Goal: Task Accomplishment & Management: Manage account settings

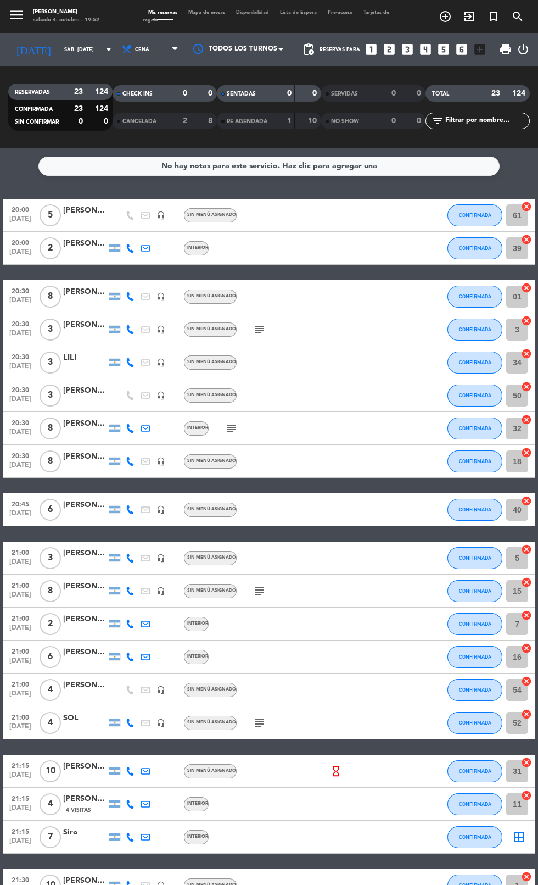
scroll to position [120, 0]
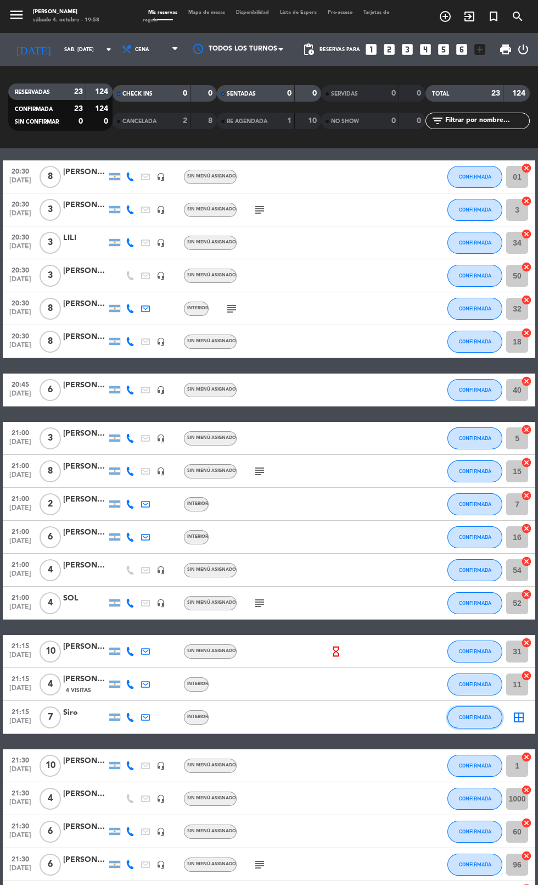
click at [486, 714] on span "CONFIRMADA" at bounding box center [475, 717] width 32 height 6
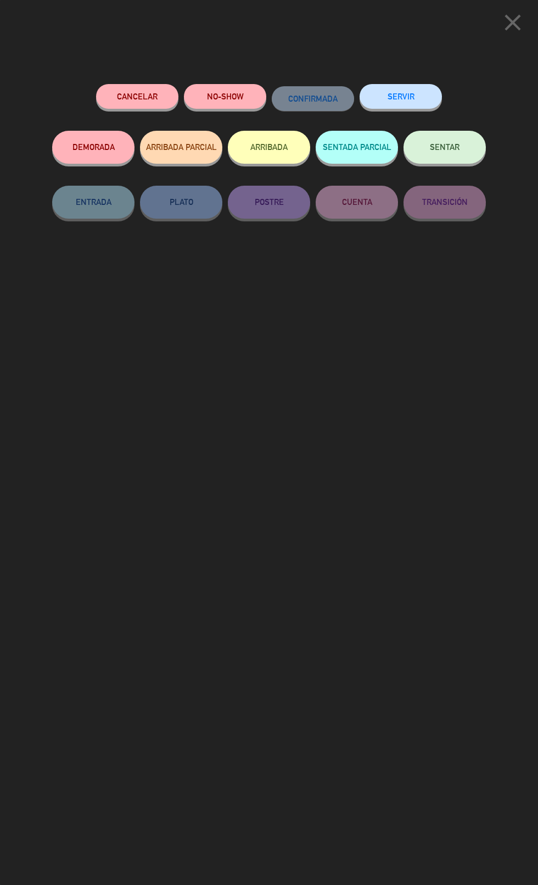
click at [147, 101] on button "Cancelar" at bounding box center [137, 96] width 82 height 25
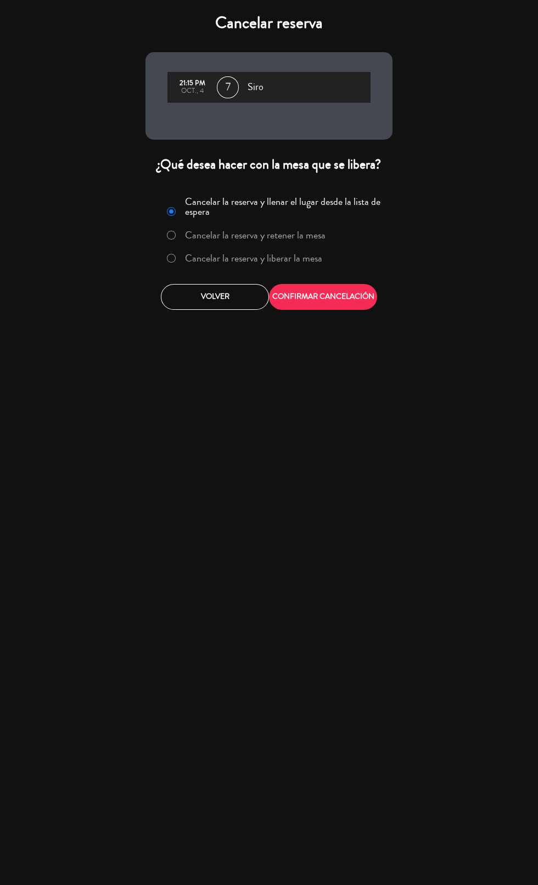
click at [247, 258] on label "Cancelar la reserva y liberar la mesa" at bounding box center [253, 258] width 137 height 10
click at [357, 297] on button "CONFIRMAR CANCELACIÓN" at bounding box center [323, 297] width 108 height 26
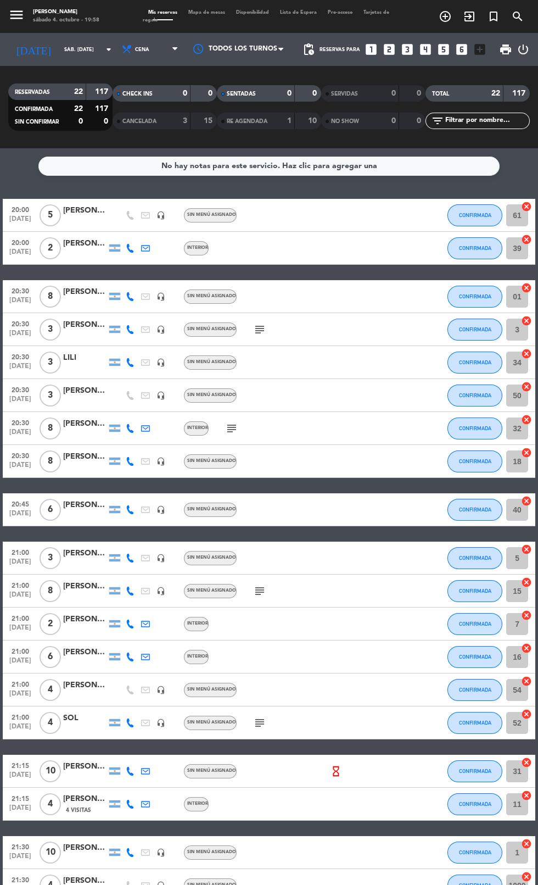
scroll to position [0, 0]
click at [406, 52] on icon "looks_3" at bounding box center [407, 49] width 14 height 14
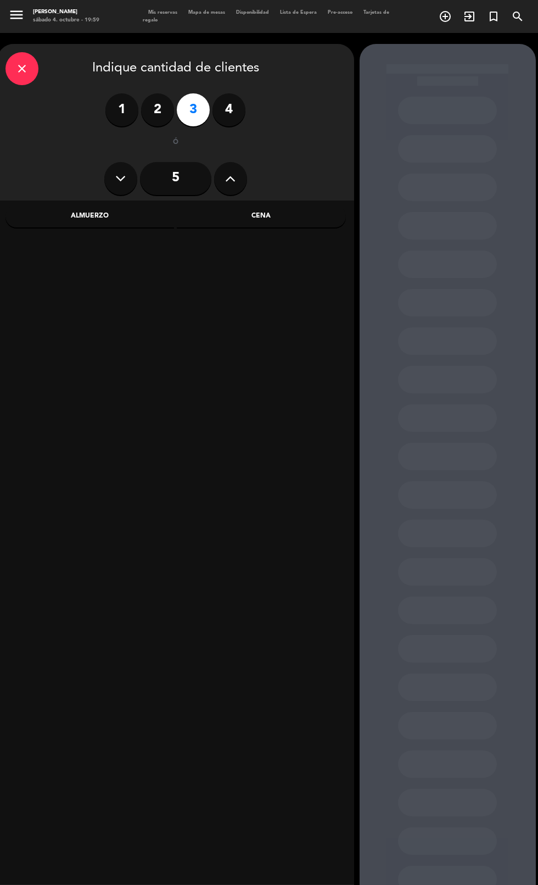
click at [232, 115] on label "4" at bounding box center [229, 109] width 33 height 33
click at [275, 216] on div "Cena" at bounding box center [261, 216] width 169 height 22
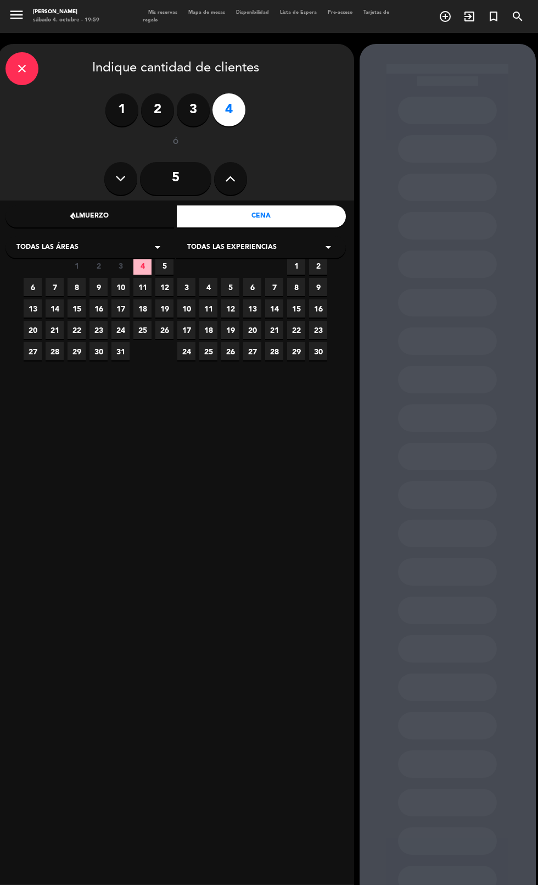
click at [155, 246] on icon "arrow_drop_down" at bounding box center [157, 247] width 13 height 13
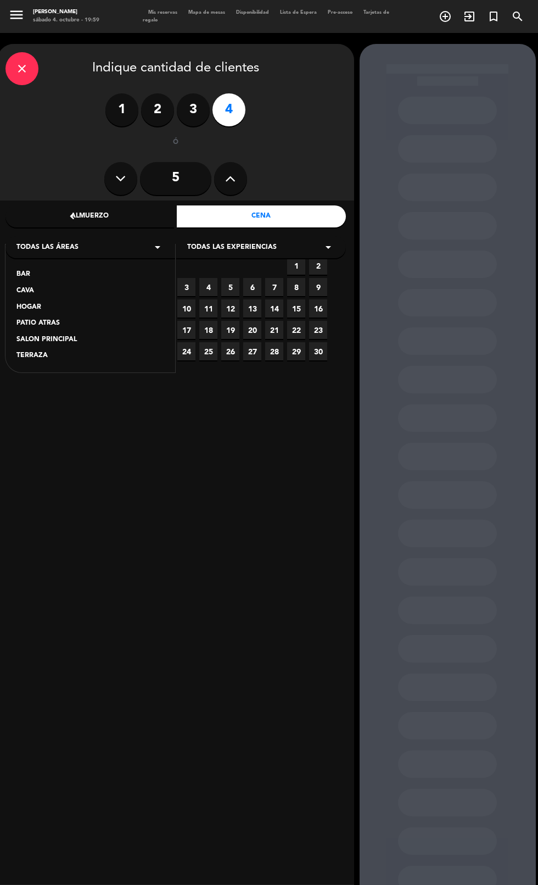
click at [105, 357] on div "TERRAZA" at bounding box center [90, 355] width 148 height 11
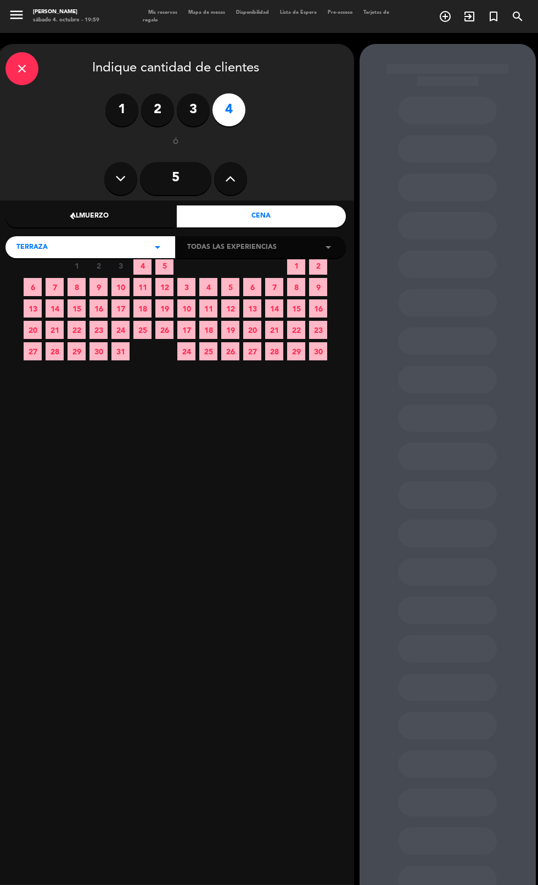
click at [146, 270] on span "4" at bounding box center [142, 266] width 18 height 18
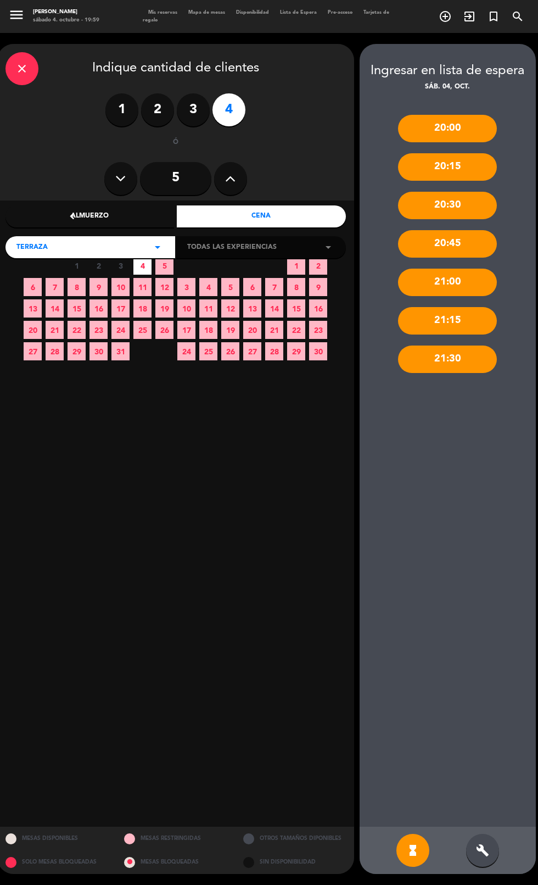
click at [495, 867] on div "build" at bounding box center [482, 850] width 33 height 33
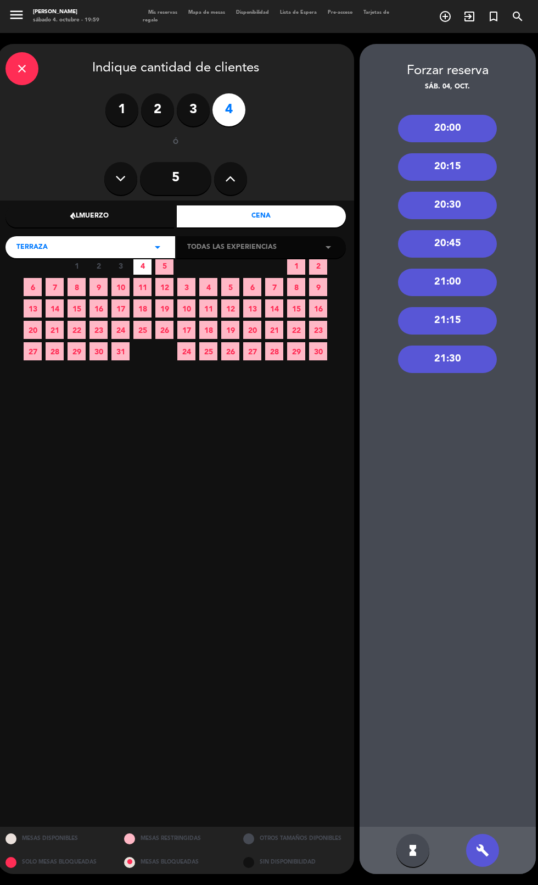
click at [455, 289] on div "21:00" at bounding box center [447, 282] width 99 height 27
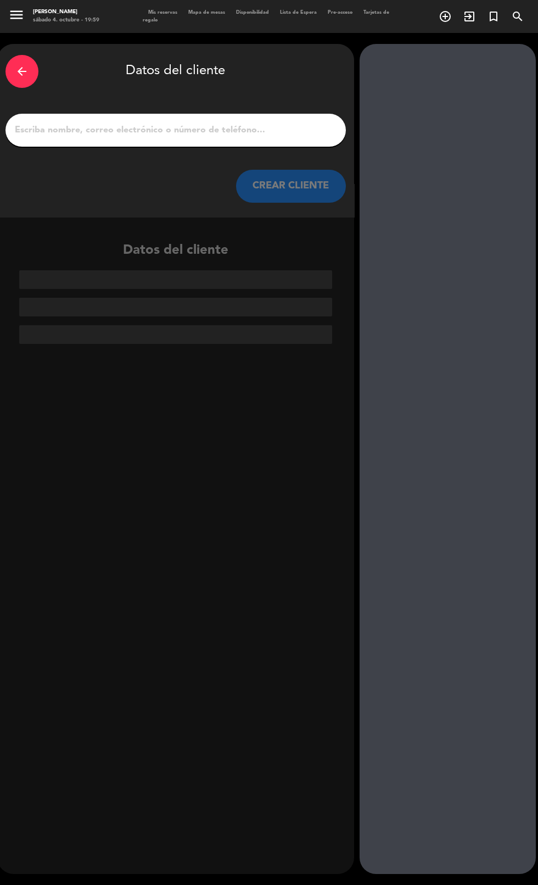
click at [210, 131] on input "1" at bounding box center [176, 129] width 324 height 15
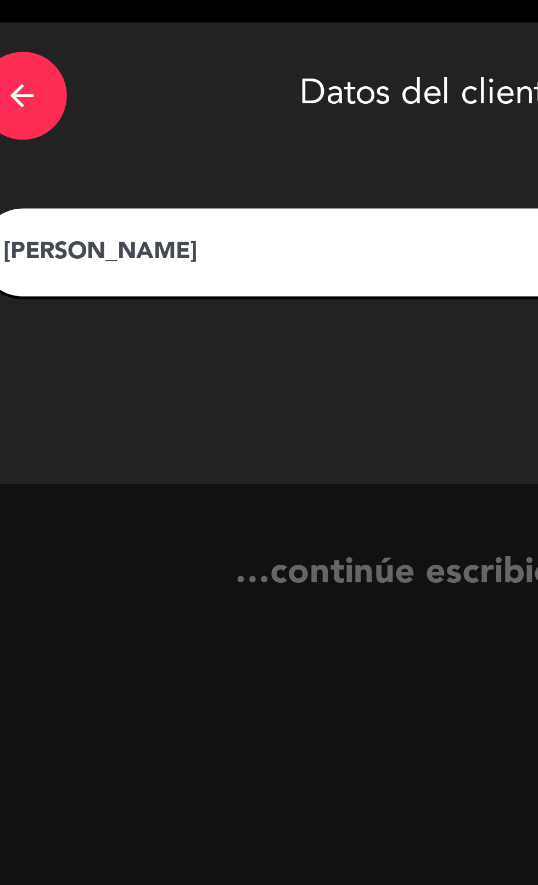
type input "[PERSON_NAME]"
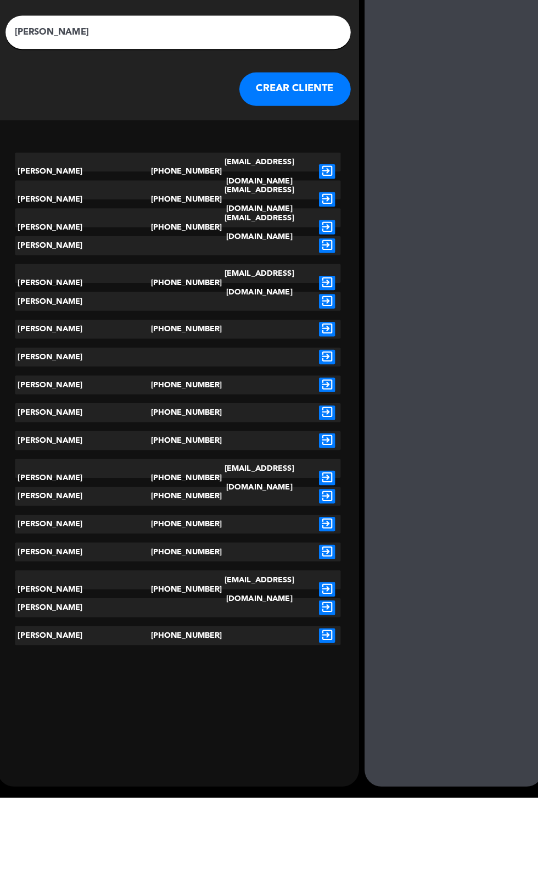
click at [309, 188] on button "CREAR CLIENTE" at bounding box center [291, 186] width 110 height 33
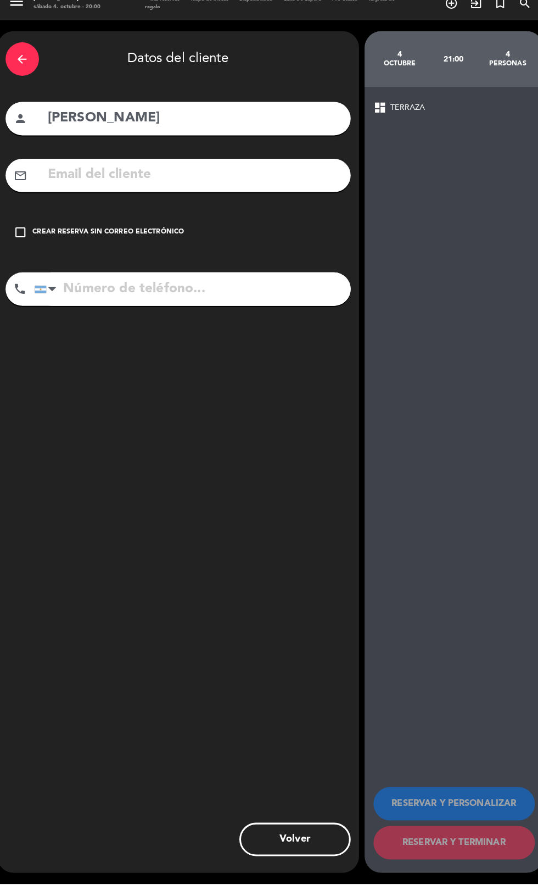
click at [146, 242] on div "Crear reserva sin correo electrónico" at bounding box center [106, 242] width 149 height 11
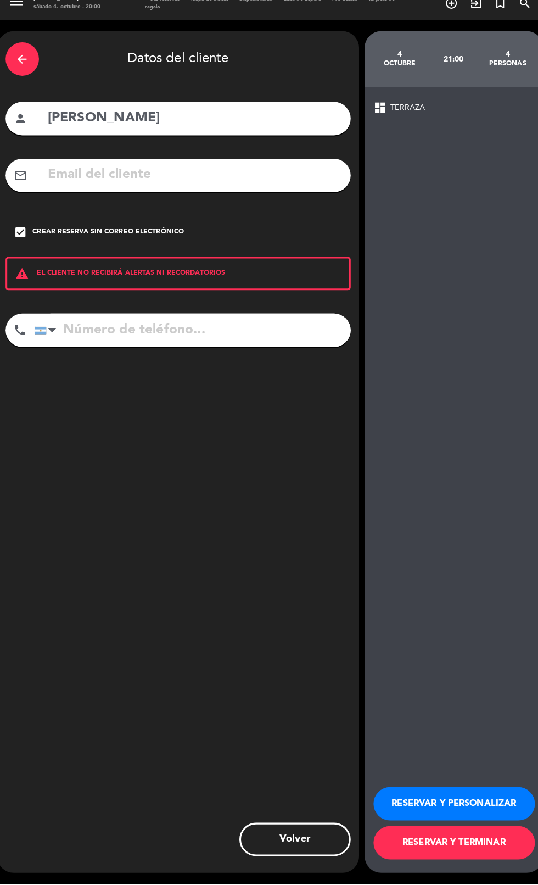
click at [465, 861] on button "RESERVAR Y TERMINAR" at bounding box center [448, 844] width 159 height 33
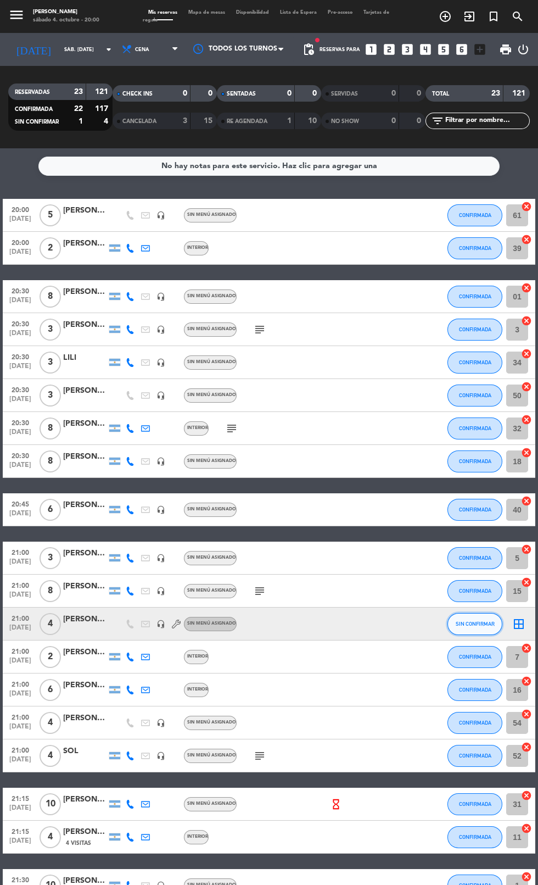
click at [488, 628] on button "SIN CONFIRMAR" at bounding box center [475, 624] width 55 height 22
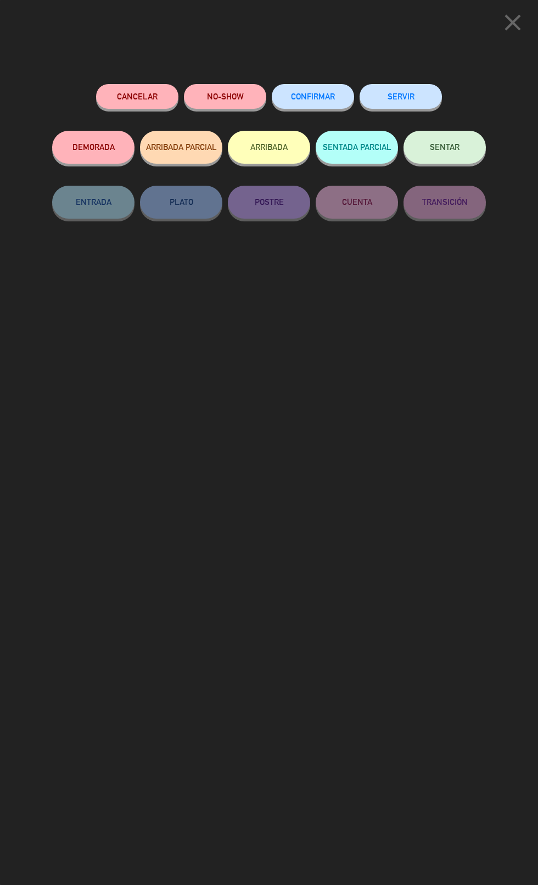
click at [329, 103] on button "CONFIRMAR" at bounding box center [313, 96] width 82 height 25
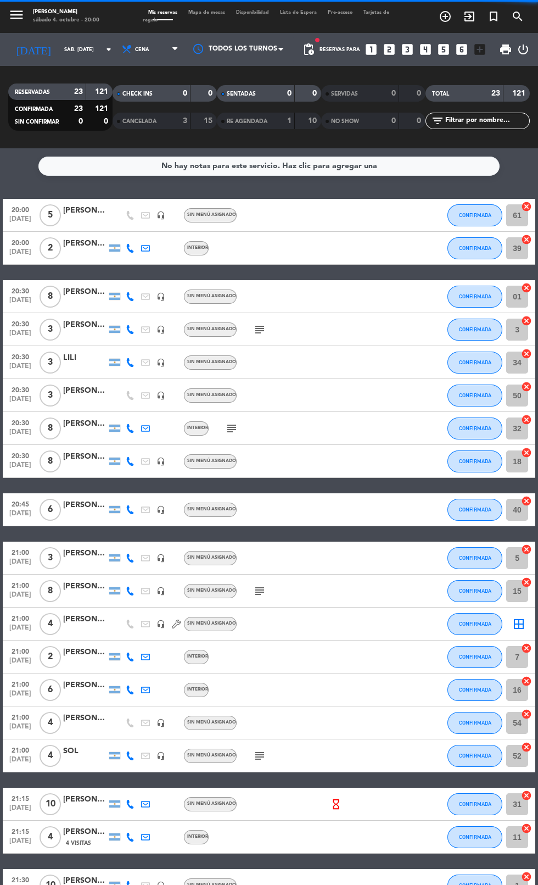
click at [524, 618] on icon "border_all" at bounding box center [519, 623] width 13 height 13
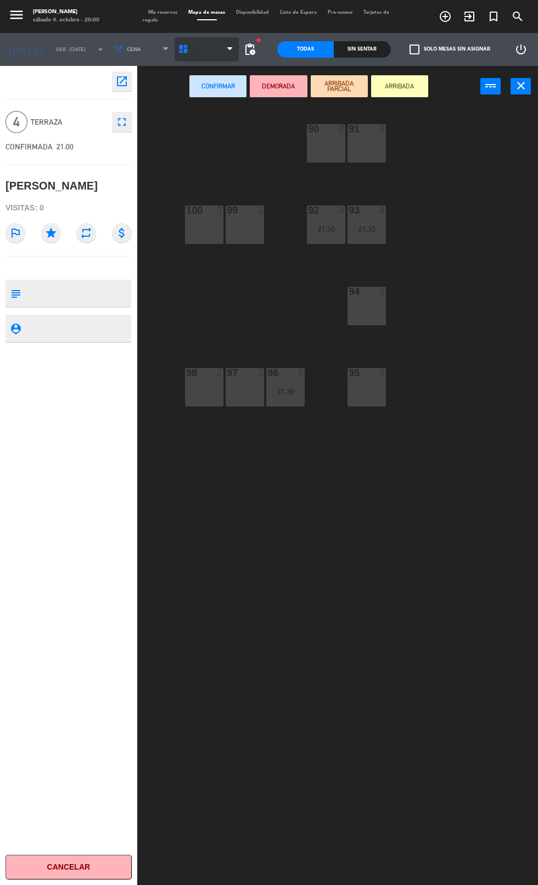
click at [205, 51] on span "BAR" at bounding box center [207, 49] width 65 height 24
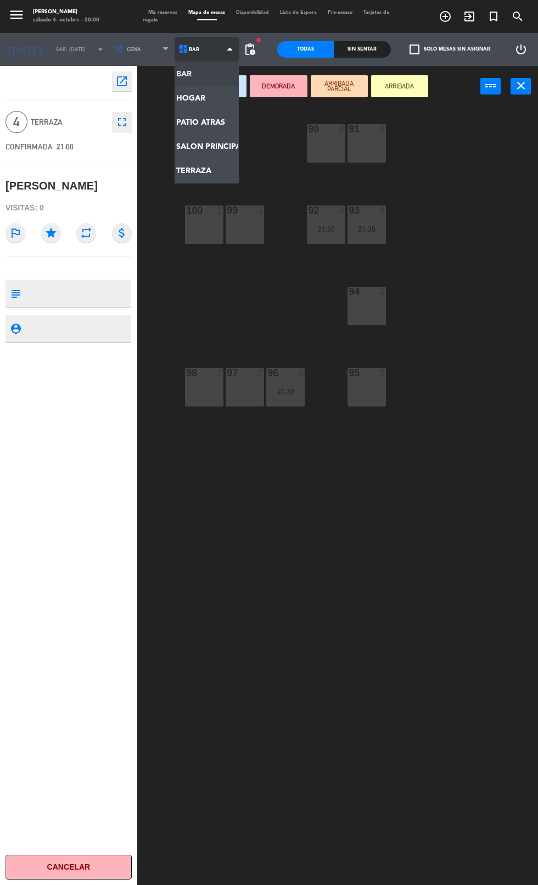
click at [205, 180] on ng-component "menu [PERSON_NAME] sábado 4. octubre - 20:00 Mis reservas Mapa de mesas Disponi…" at bounding box center [269, 483] width 538 height 967
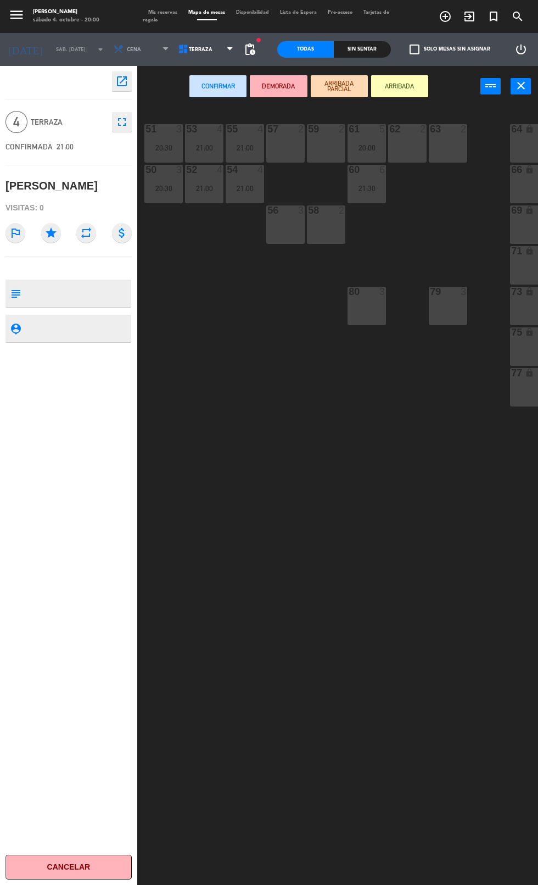
click at [445, 156] on div "63 2" at bounding box center [448, 143] width 38 height 38
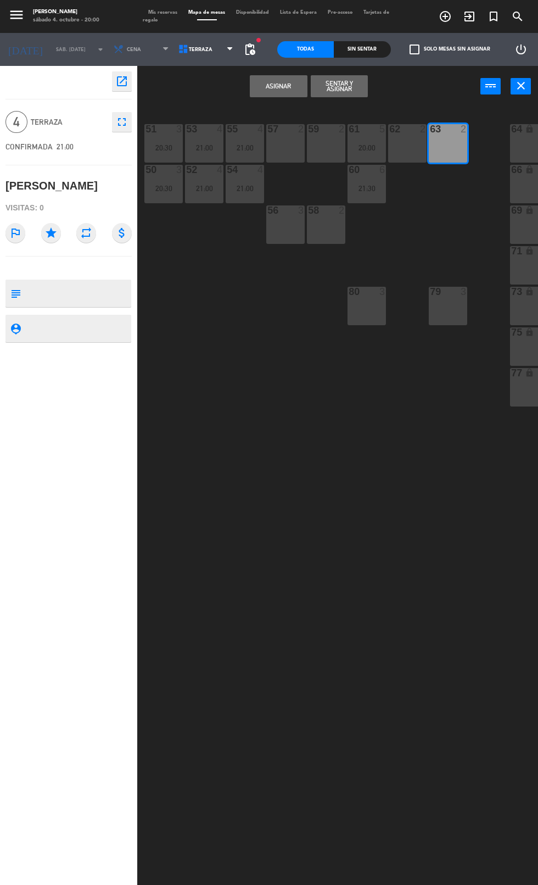
click at [280, 87] on button "Asignar" at bounding box center [278, 86] width 57 height 22
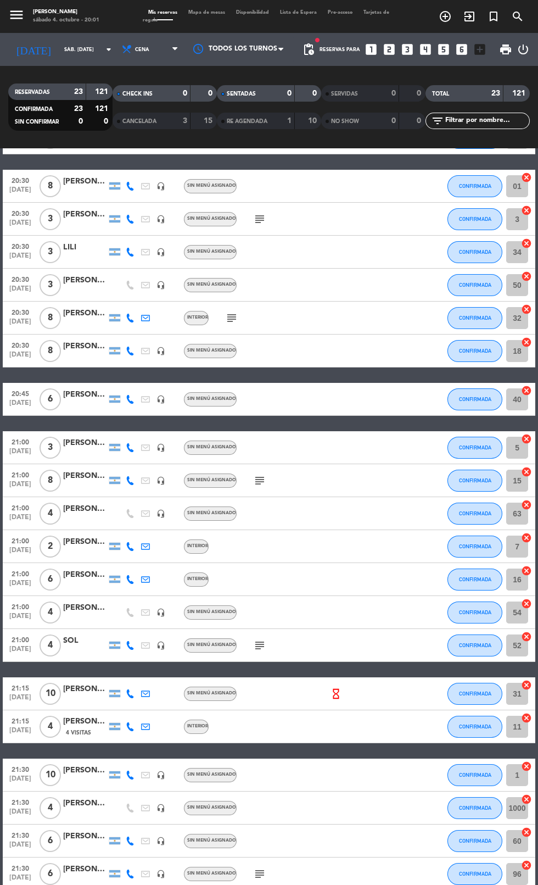
scroll to position [120, 0]
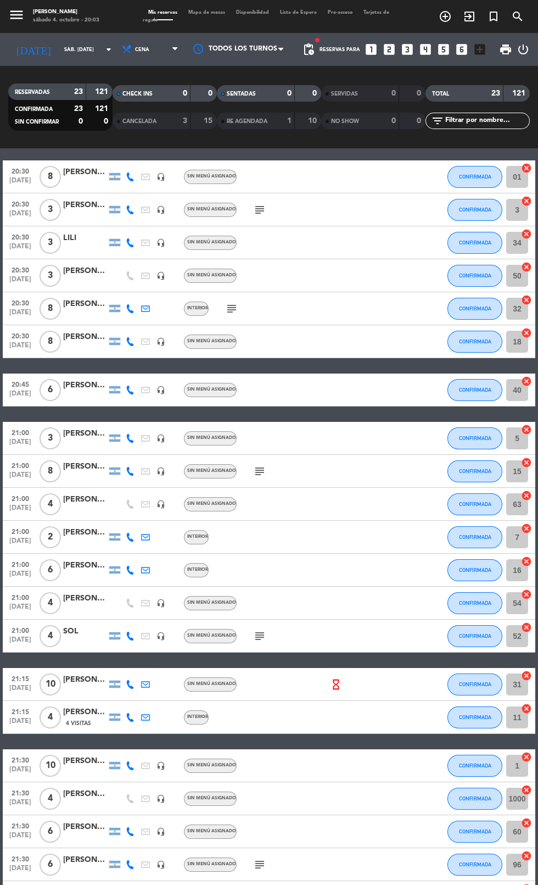
click at [527, 594] on icon "cancel" at bounding box center [526, 594] width 11 height 11
click at [520, 603] on icon "border_all" at bounding box center [519, 603] width 13 height 13
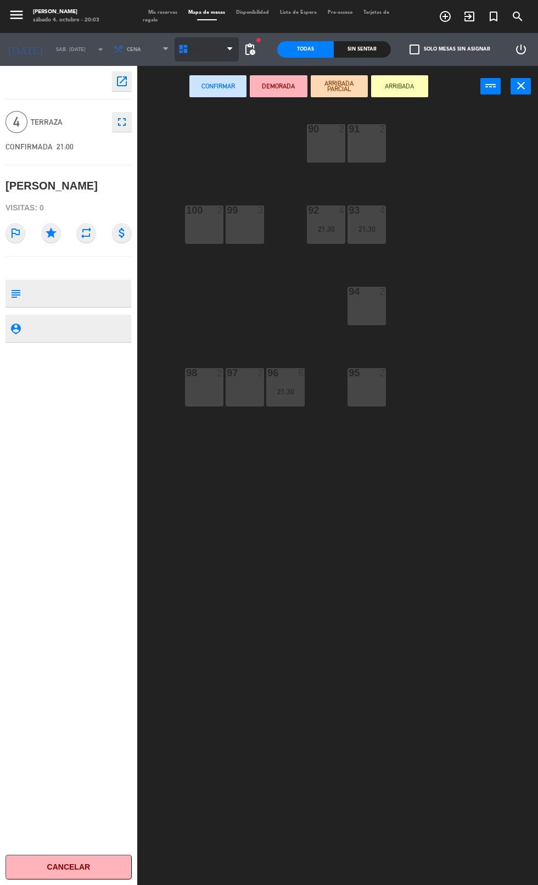
click at [197, 52] on span "BAR" at bounding box center [207, 49] width 65 height 24
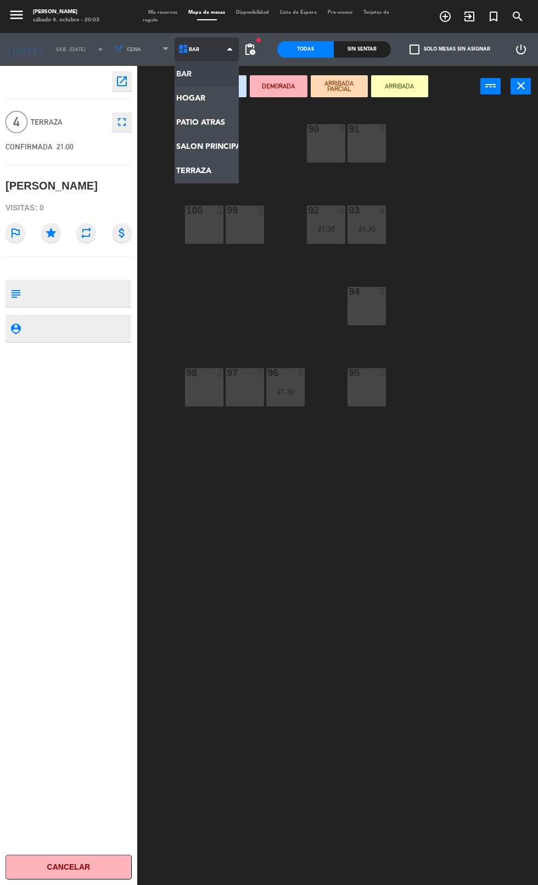
click at [225, 171] on ng-component "menu [PERSON_NAME] sábado 4. octubre - 20:03 Mis reservas Mapa de mesas Disponi…" at bounding box center [269, 483] width 538 height 967
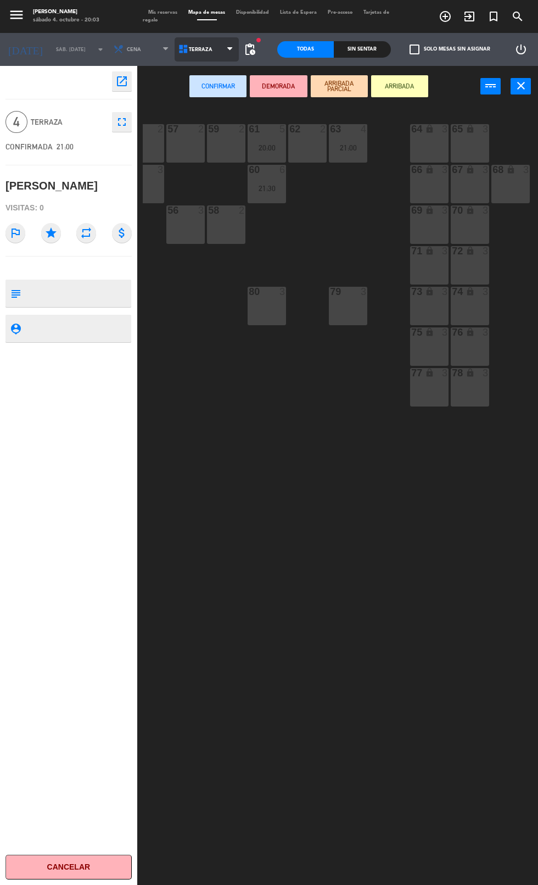
scroll to position [0, 97]
click at [440, 232] on div "69 lock 3" at bounding box center [433, 224] width 38 height 38
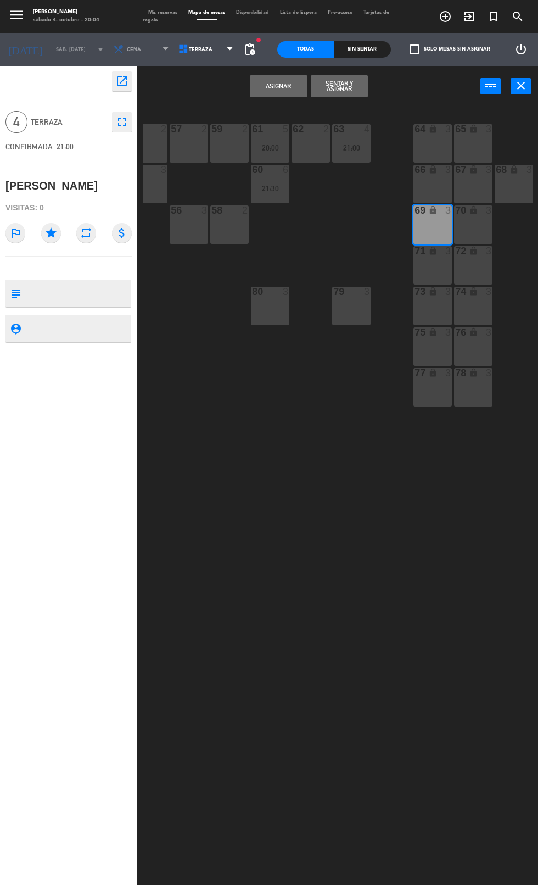
click at [283, 89] on button "Asignar" at bounding box center [278, 86] width 57 height 22
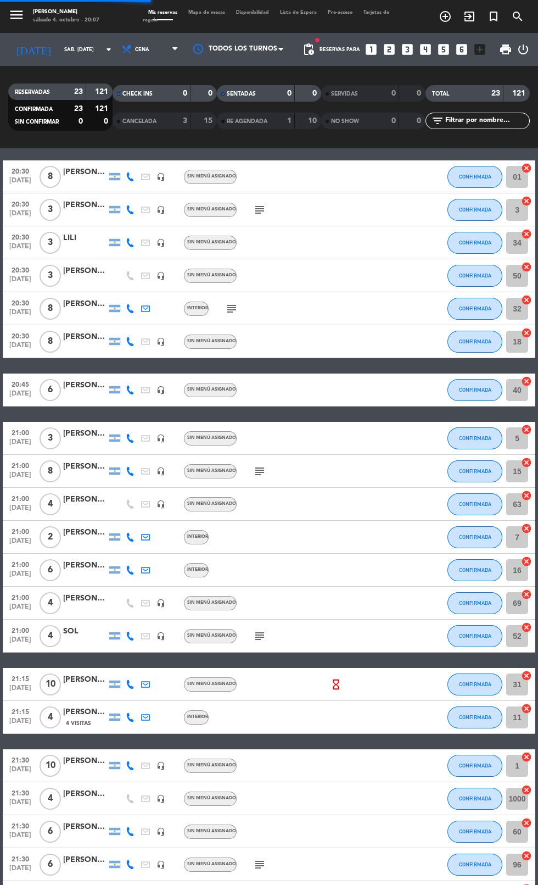
scroll to position [36, 0]
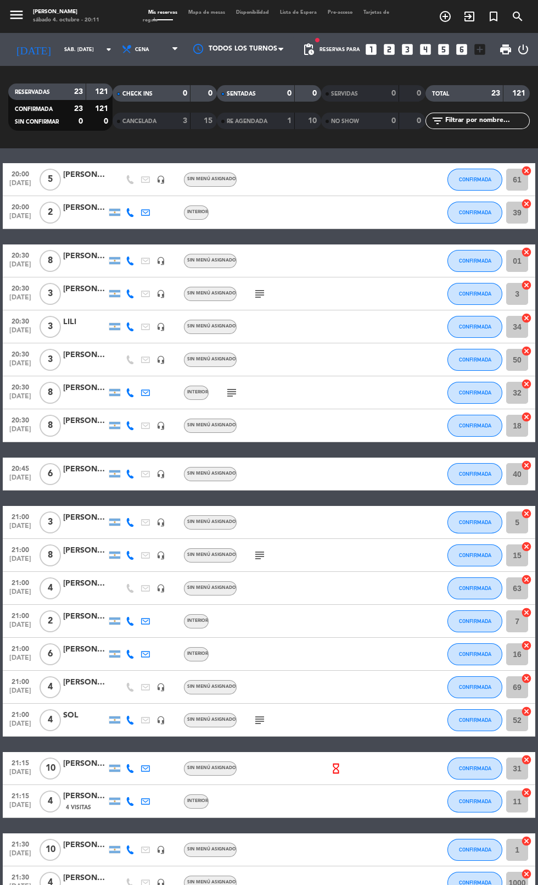
click at [480, 53] on icon "add_box" at bounding box center [480, 49] width 14 height 14
click at [504, 49] on span "print" at bounding box center [505, 49] width 13 height 13
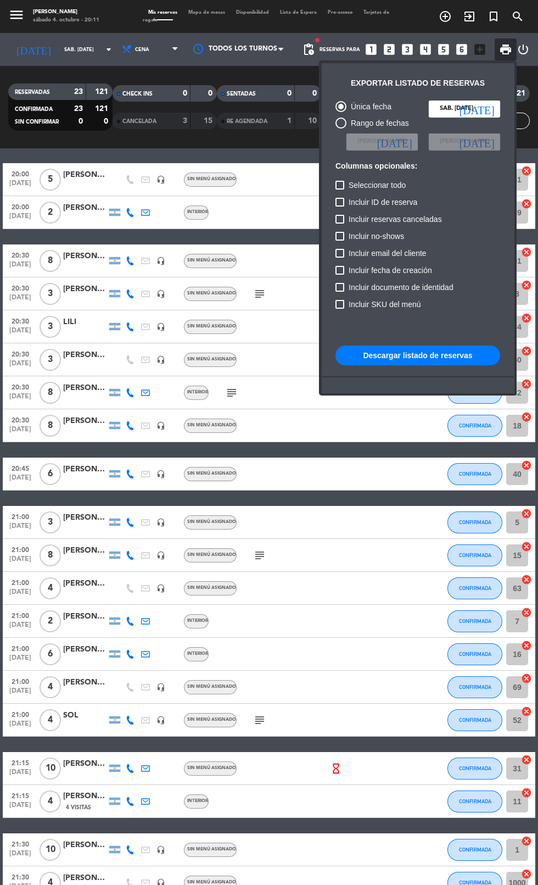
click at [252, 313] on div at bounding box center [269, 442] width 538 height 885
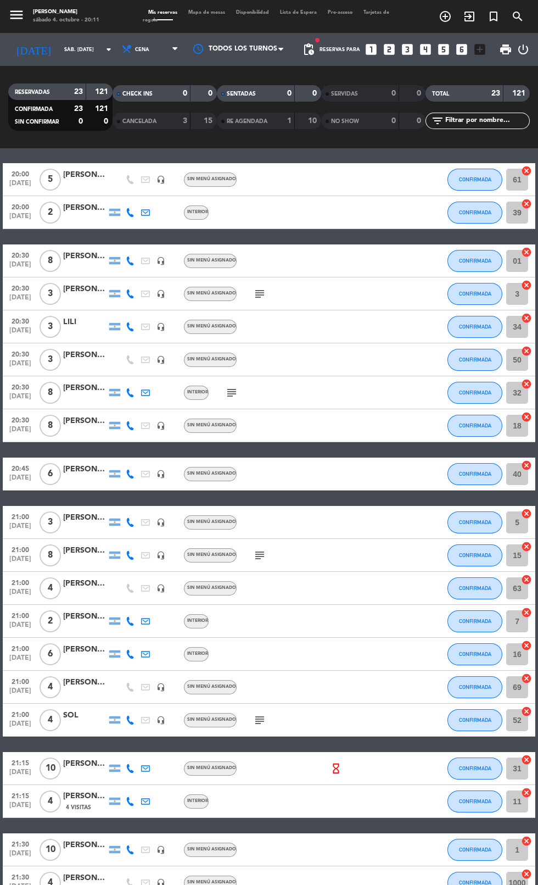
click at [483, 53] on icon "add_box" at bounding box center [480, 49] width 14 height 14
click at [466, 53] on icon "looks_6" at bounding box center [462, 49] width 14 height 14
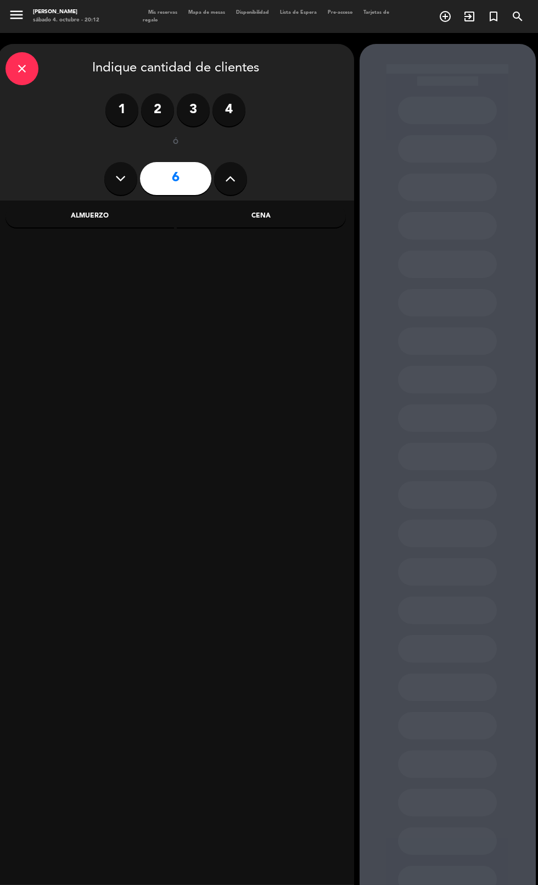
click at [230, 178] on icon at bounding box center [230, 178] width 10 height 16
click at [120, 178] on icon at bounding box center [120, 178] width 10 height 16
type input "8"
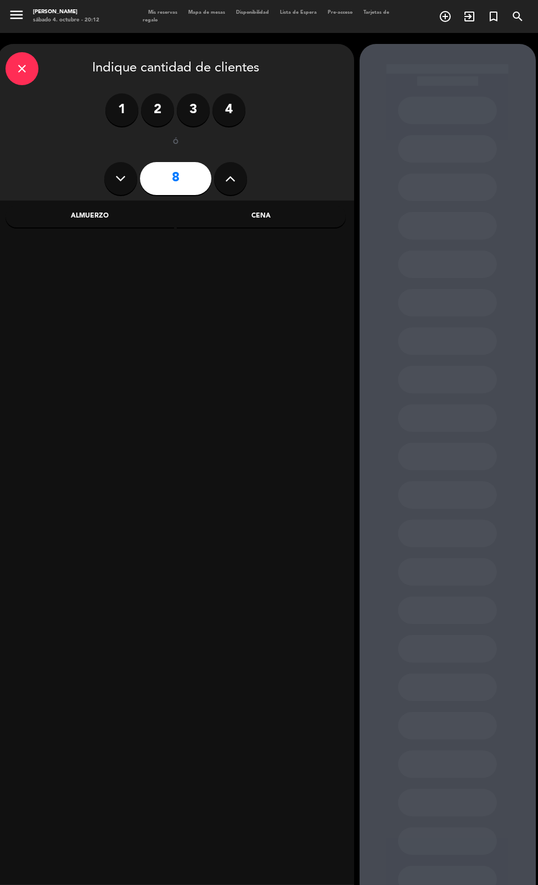
click at [271, 220] on div "Cena" at bounding box center [261, 216] width 169 height 22
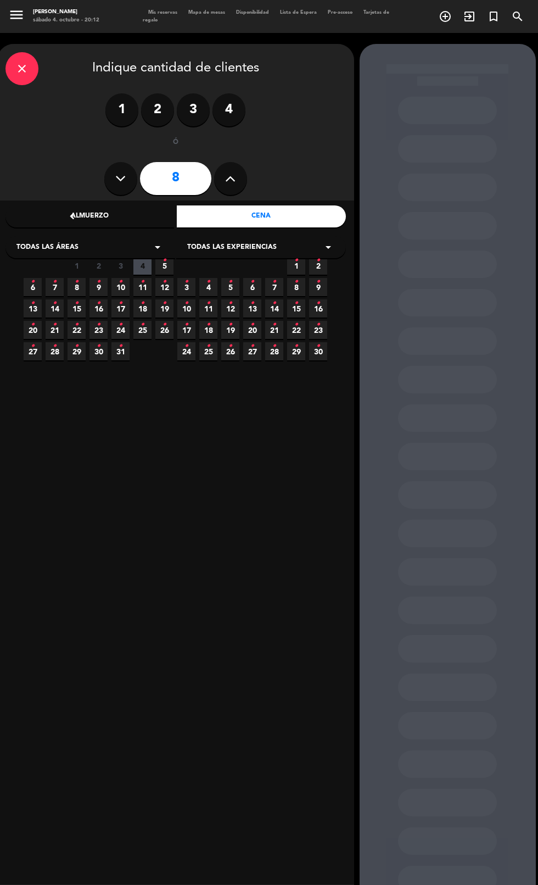
click at [250, 247] on span "Todas las experiencias" at bounding box center [232, 247] width 90 height 11
click at [296, 260] on div "INTERIOR" at bounding box center [261, 267] width 170 height 47
click at [132, 253] on div "Todas las áreas arrow_drop_down" at bounding box center [90, 247] width 170 height 22
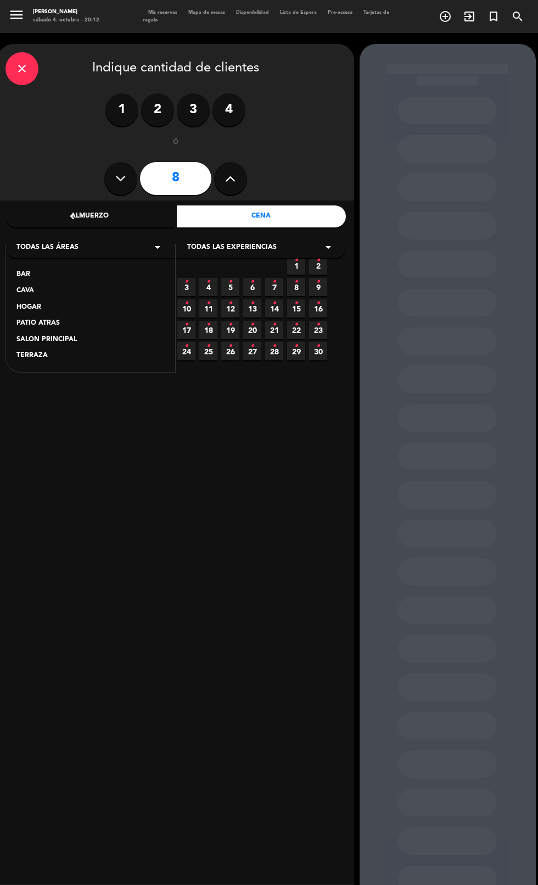
click at [81, 357] on div "TERRAZA" at bounding box center [90, 355] width 148 height 11
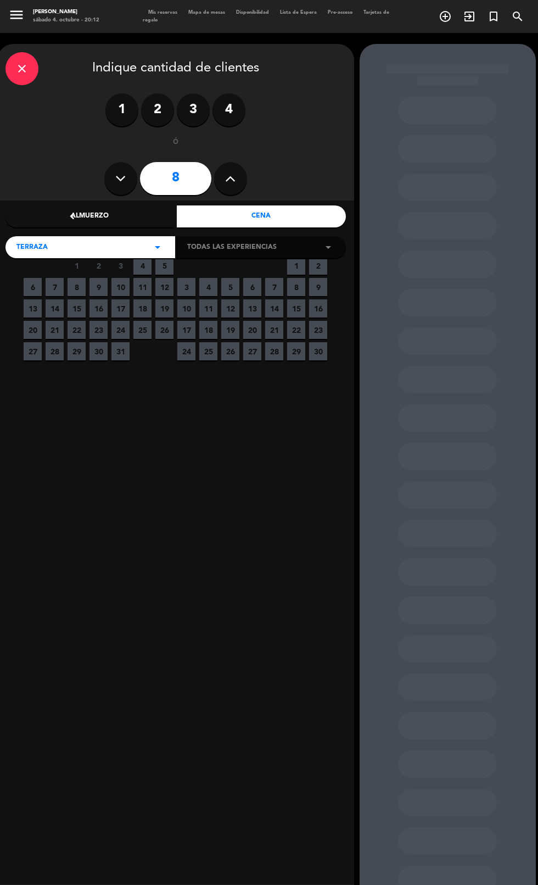
click at [144, 271] on span "4" at bounding box center [142, 266] width 18 height 18
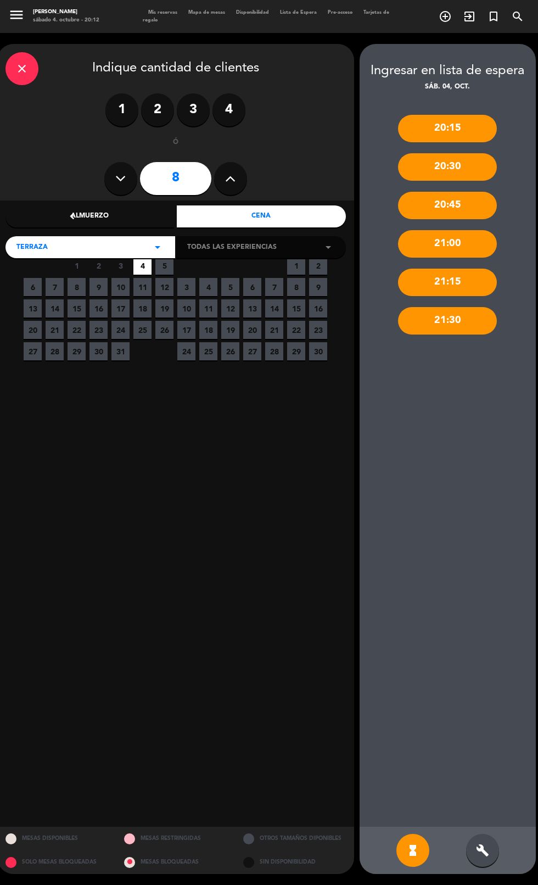
click at [484, 857] on icon "build" at bounding box center [482, 850] width 13 height 13
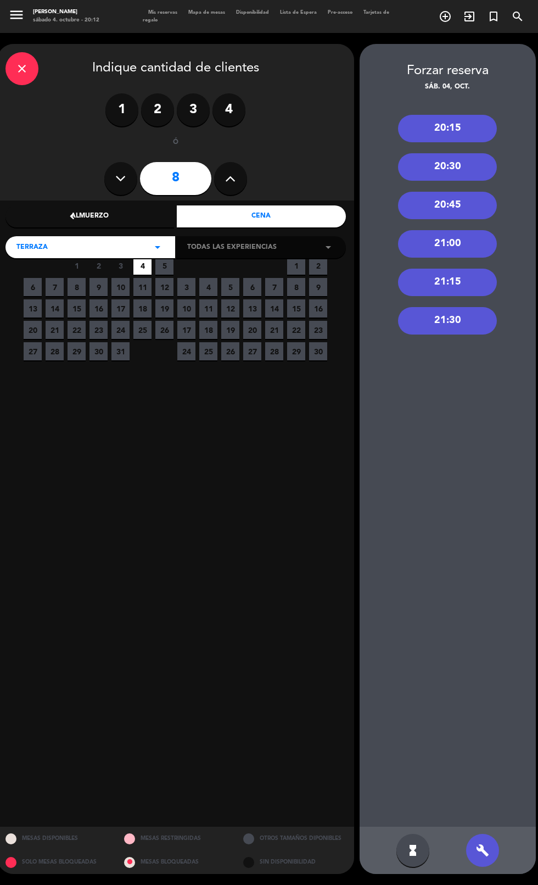
click at [469, 327] on div "21:30" at bounding box center [447, 320] width 99 height 27
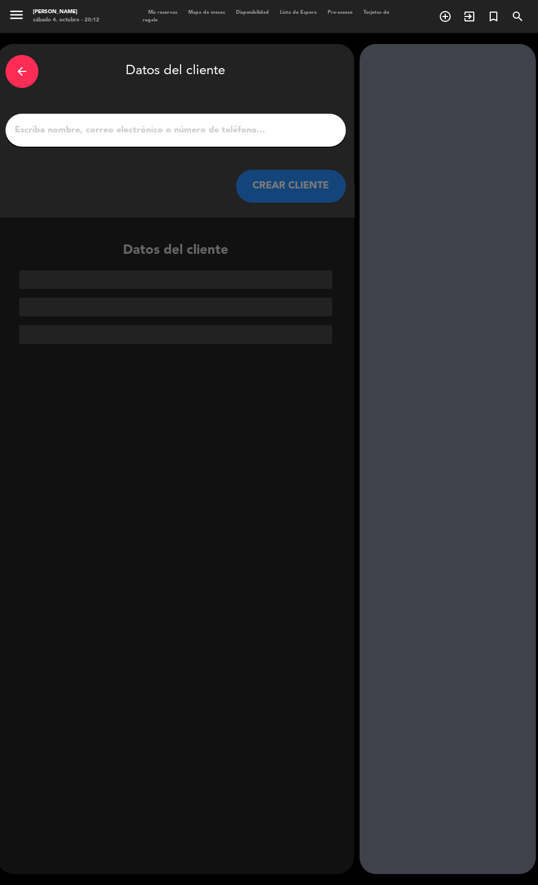
click at [219, 133] on input "1" at bounding box center [176, 129] width 324 height 15
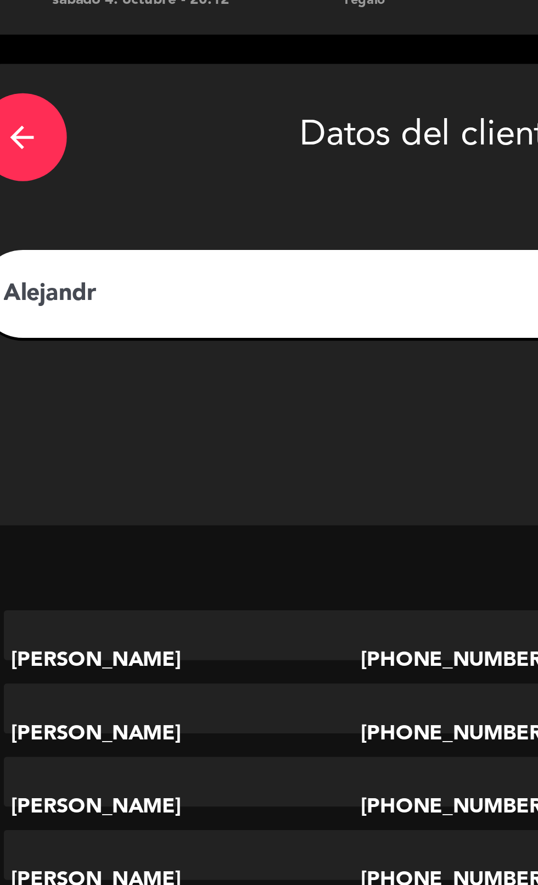
type input "[PERSON_NAME]"
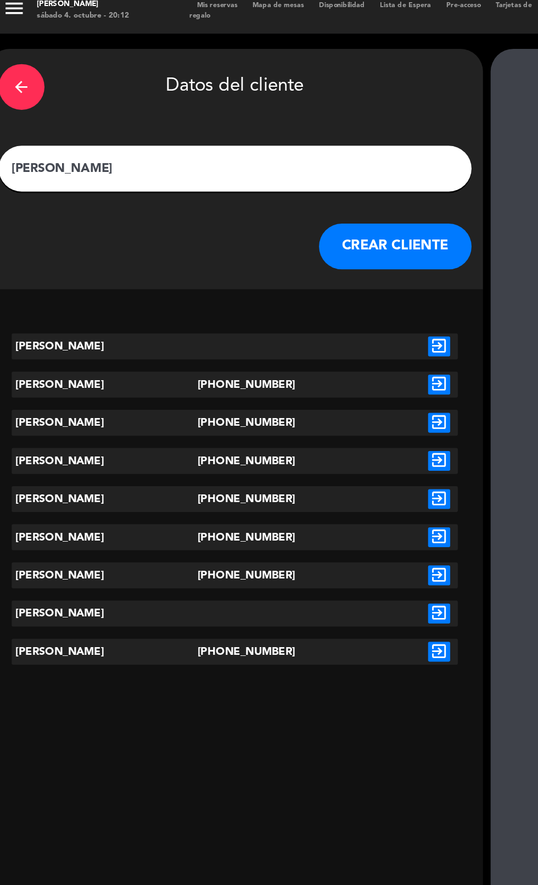
click at [288, 190] on button "CREAR CLIENTE" at bounding box center [291, 186] width 110 height 33
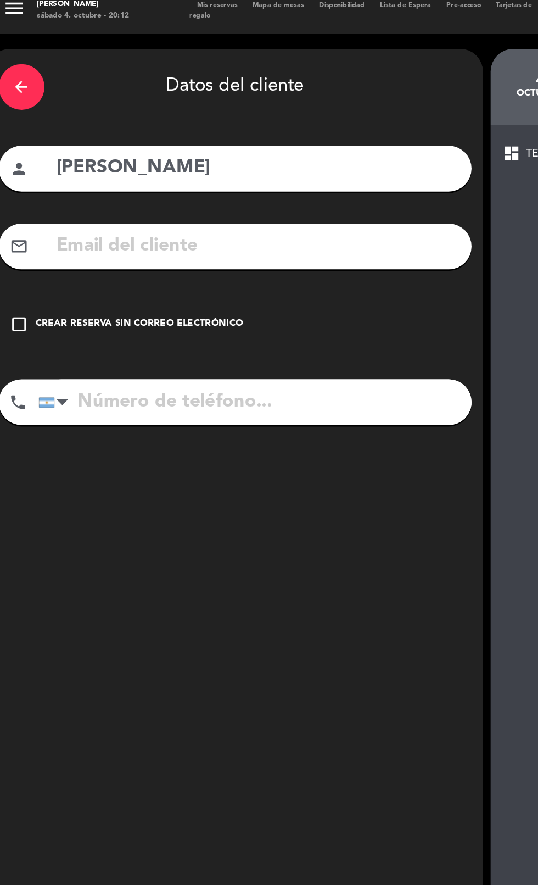
click at [53, 243] on div "Crear reserva sin correo electrónico" at bounding box center [106, 242] width 149 height 11
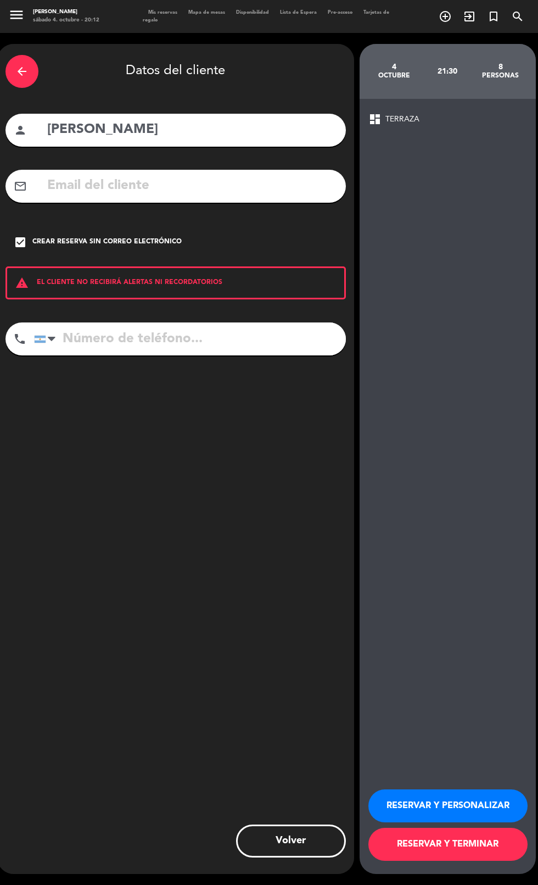
click at [495, 861] on button "RESERVAR Y TERMINAR" at bounding box center [448, 844] width 159 height 33
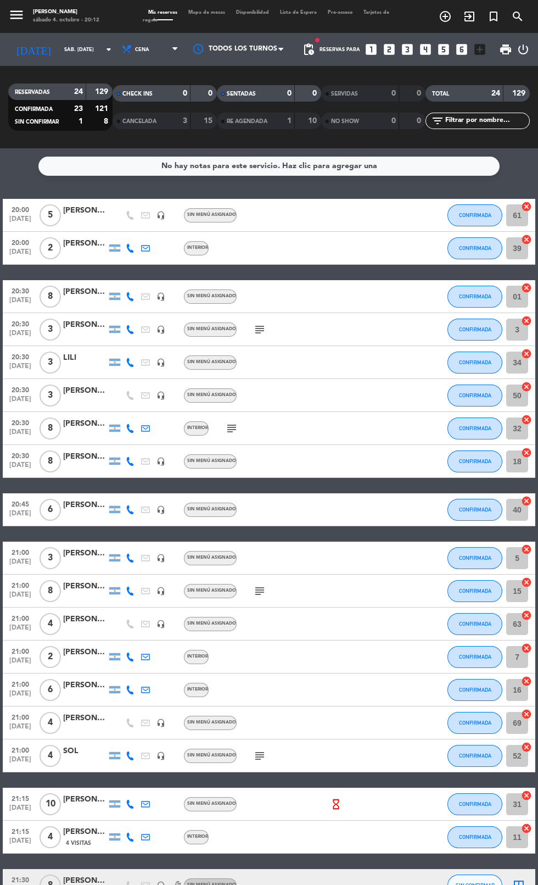
scroll to position [153, 0]
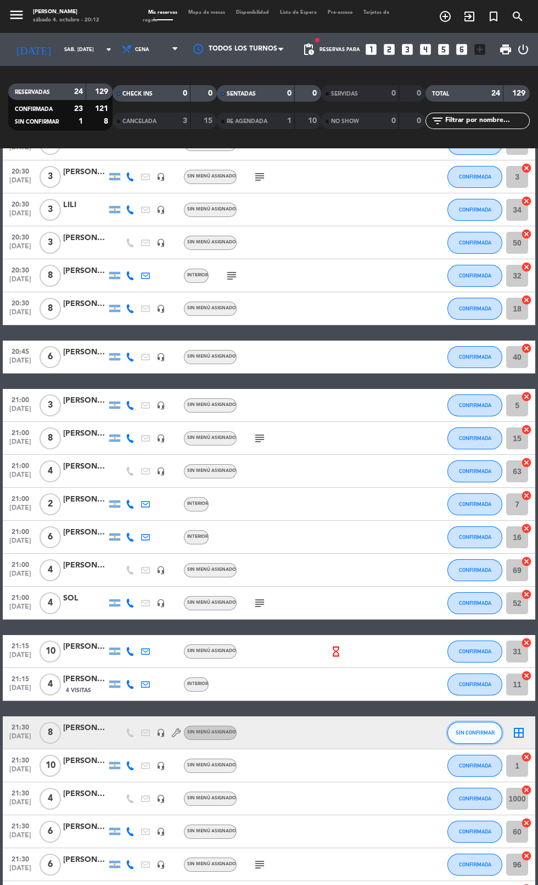
click at [488, 725] on button "SIN CONFIRMAR" at bounding box center [475, 733] width 55 height 22
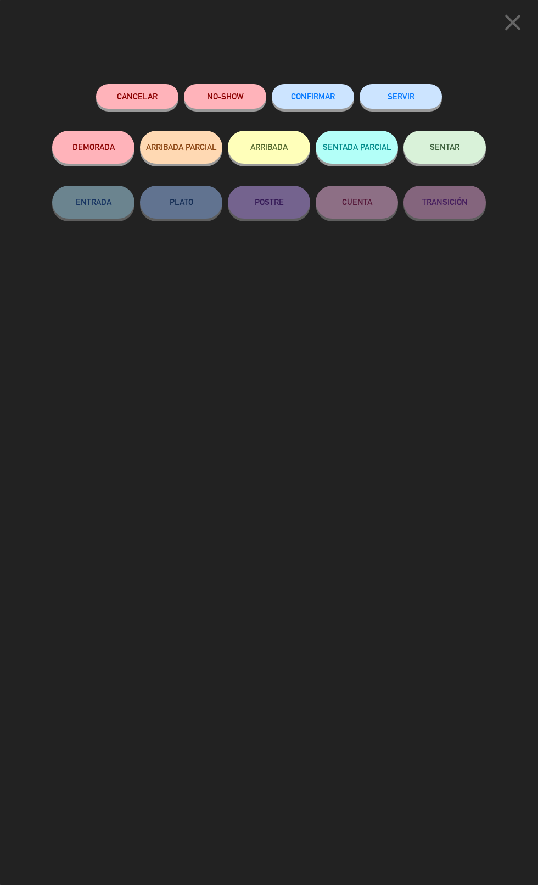
click at [302, 108] on button "CONFIRMAR" at bounding box center [313, 96] width 82 height 25
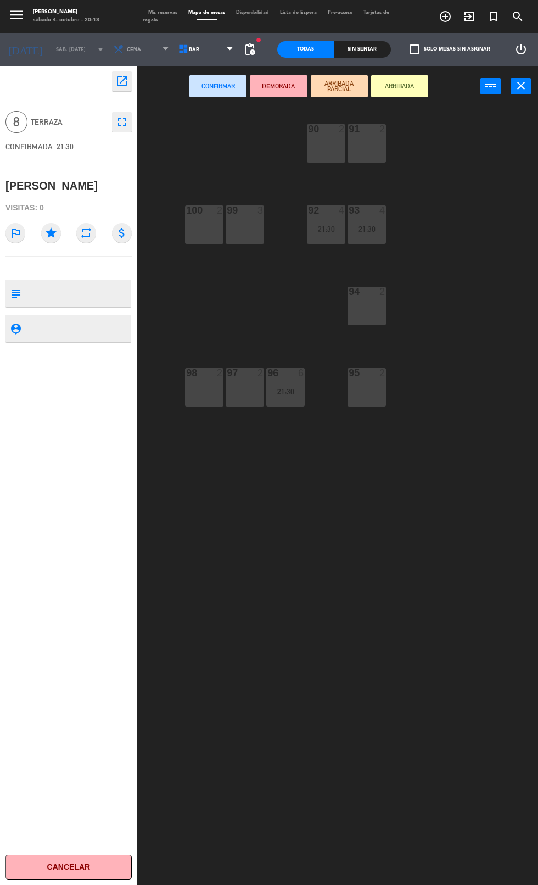
click at [491, 86] on icon "power_input" at bounding box center [490, 85] width 13 height 13
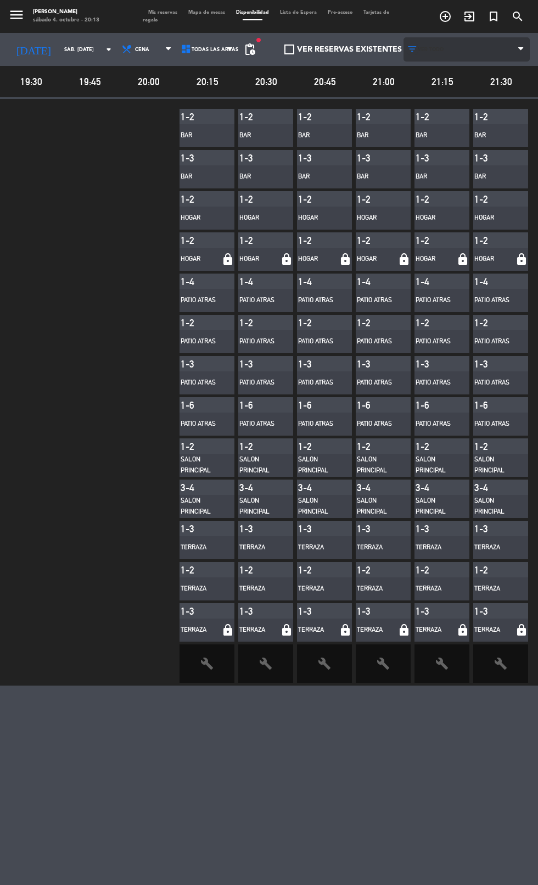
click at [412, 49] on icon at bounding box center [412, 49] width 11 height 11
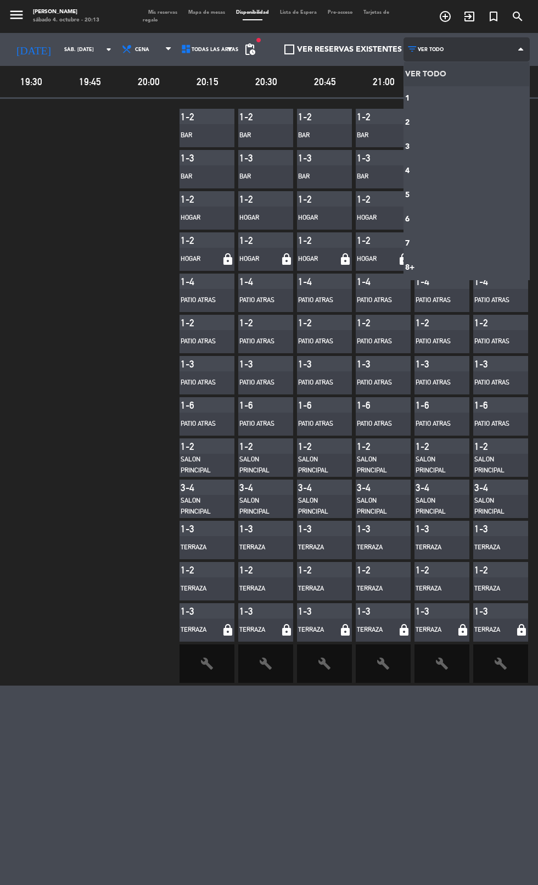
click at [485, 77] on main "menu [PERSON_NAME] sábado 4. octubre - 20:13 Mis reservas Mapa de mesas Disponi…" at bounding box center [269, 442] width 538 height 885
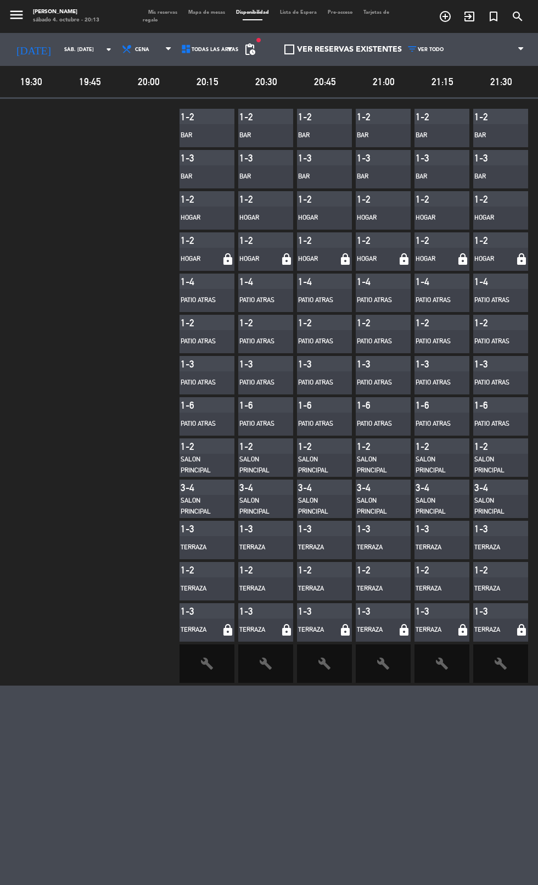
click at [289, 49] on span at bounding box center [290, 49] width 10 height 10
click at [343, 49] on input "VER RESERVAS EXISTENTES" at bounding box center [343, 49] width 0 height 0
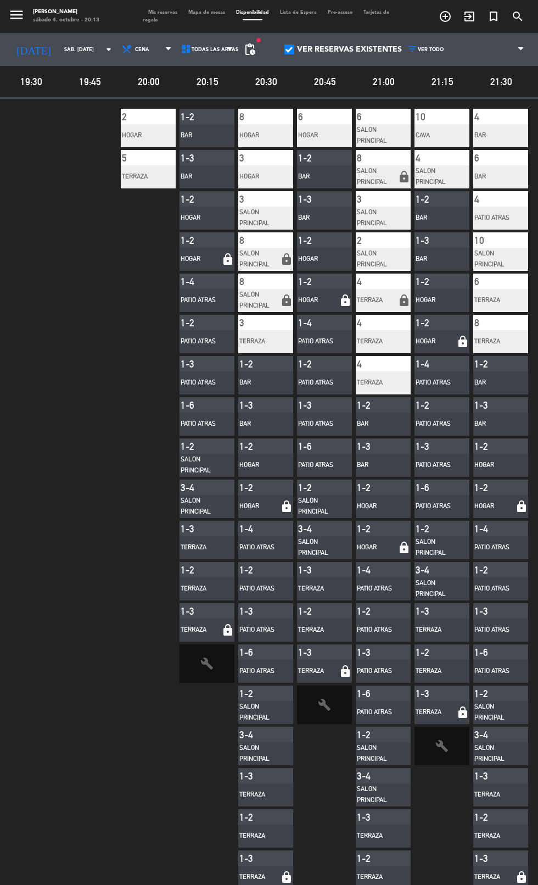
click at [352, 49] on label "VER RESERVAS EXISTENTES" at bounding box center [344, 49] width 118 height 13
click at [343, 49] on input "VER RESERVAS EXISTENTES" at bounding box center [343, 49] width 0 height 0
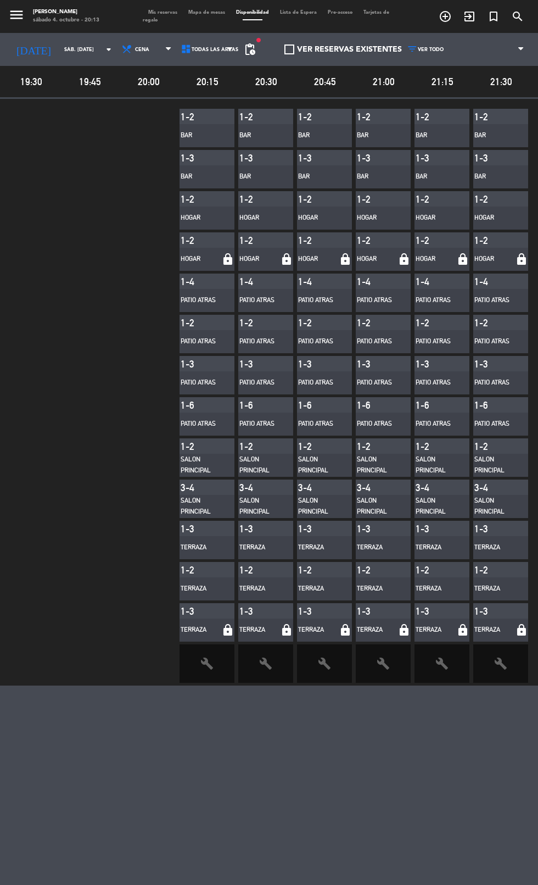
click at [253, 13] on span "Disponibilidad" at bounding box center [253, 12] width 44 height 5
click at [158, 13] on span "Mis reservas" at bounding box center [163, 12] width 40 height 5
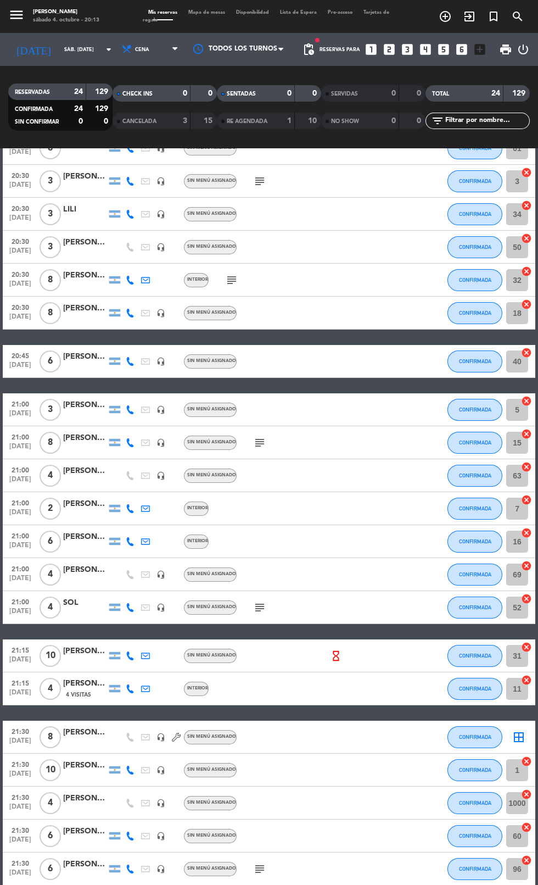
scroll to position [153, 0]
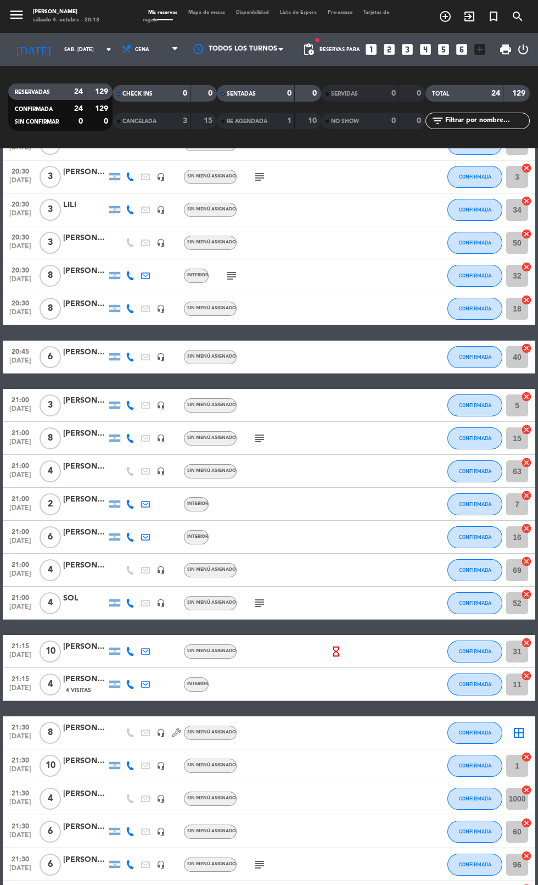
click at [519, 732] on icon "border_all" at bounding box center [519, 732] width 13 height 13
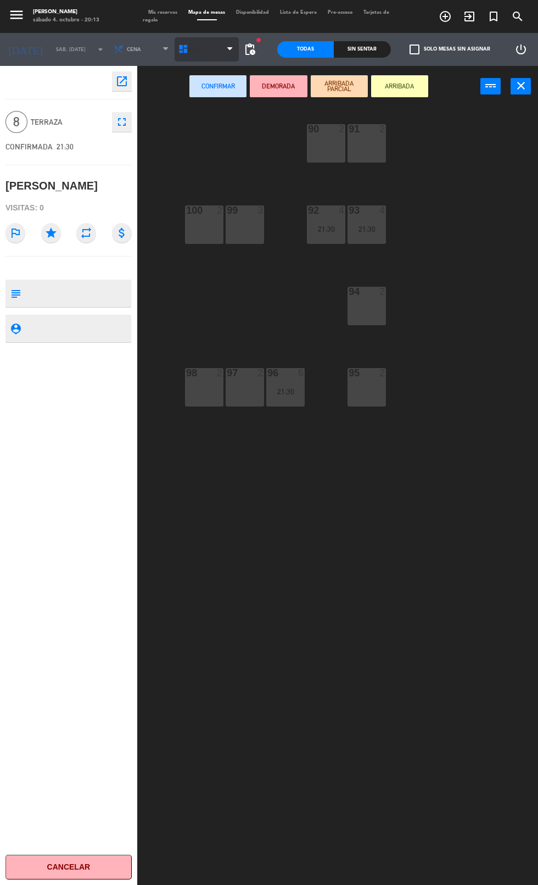
click at [203, 52] on span "BAR" at bounding box center [207, 49] width 65 height 24
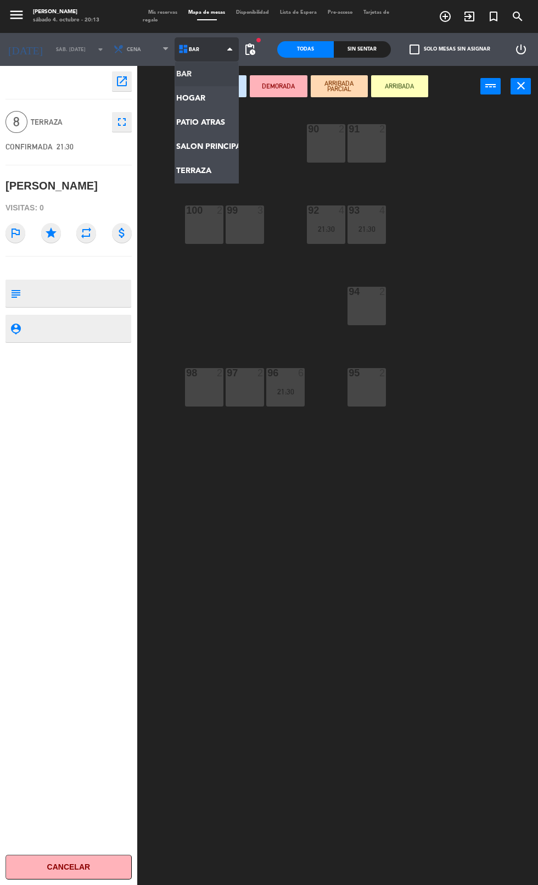
click at [203, 179] on ng-component "menu [PERSON_NAME] sábado 4. octubre - 20:13 Mis reservas Mapa de mesas Disponi…" at bounding box center [269, 483] width 538 height 967
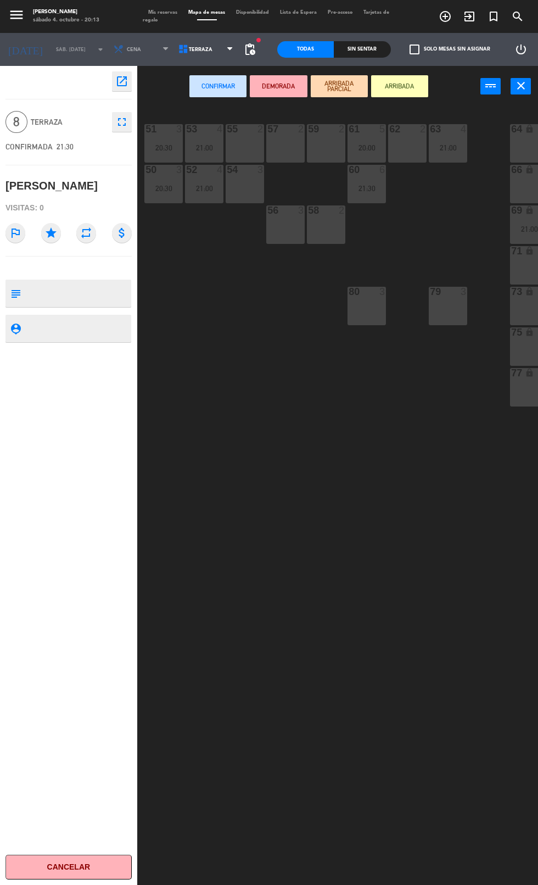
click at [524, 87] on icon "close" at bounding box center [521, 85] width 13 height 13
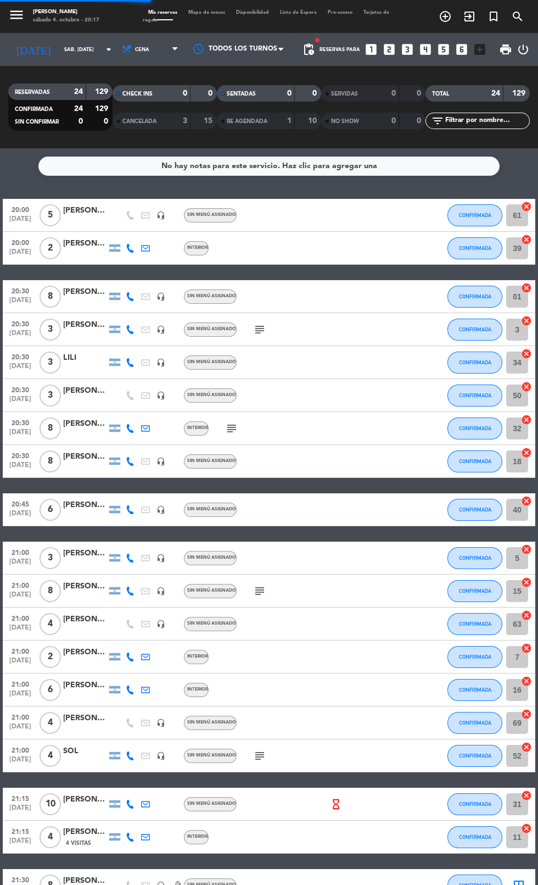
scroll to position [41, 0]
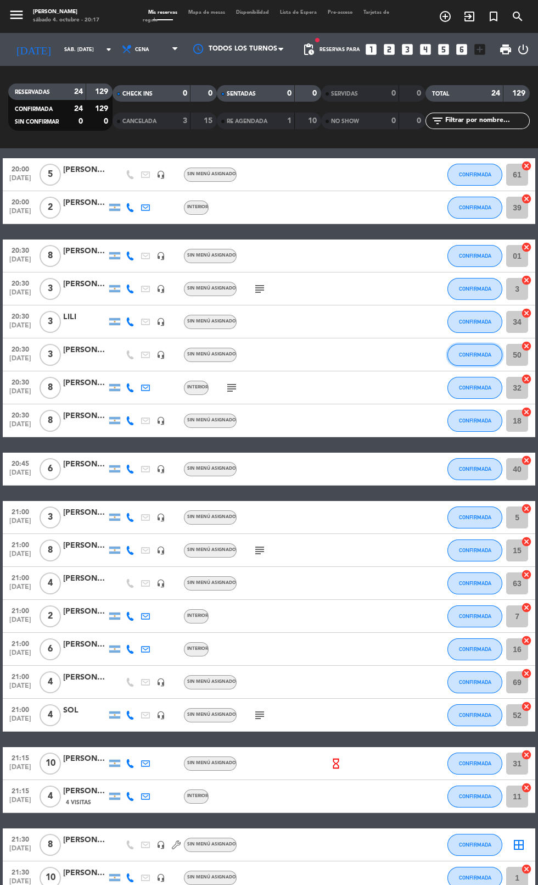
click at [479, 356] on span "CONFIRMADA" at bounding box center [475, 355] width 32 height 6
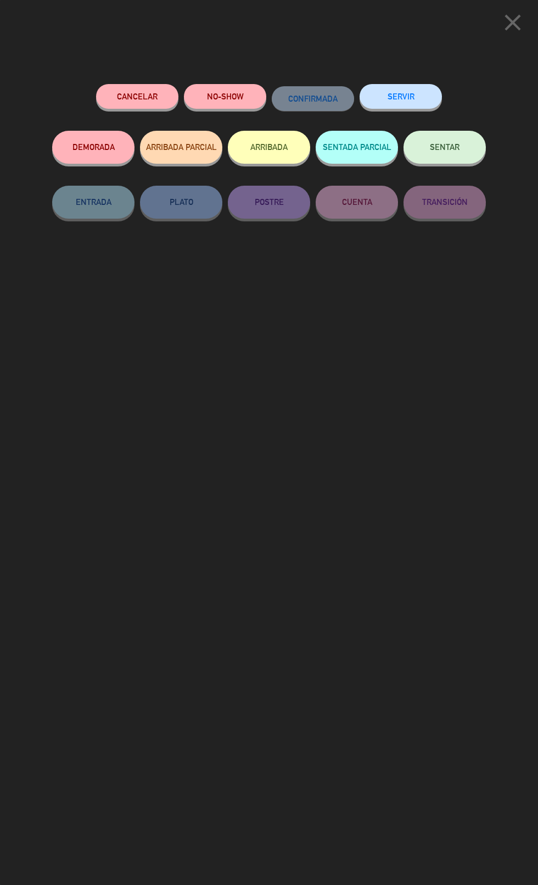
click at [274, 147] on button "ARRIBADA" at bounding box center [269, 147] width 82 height 33
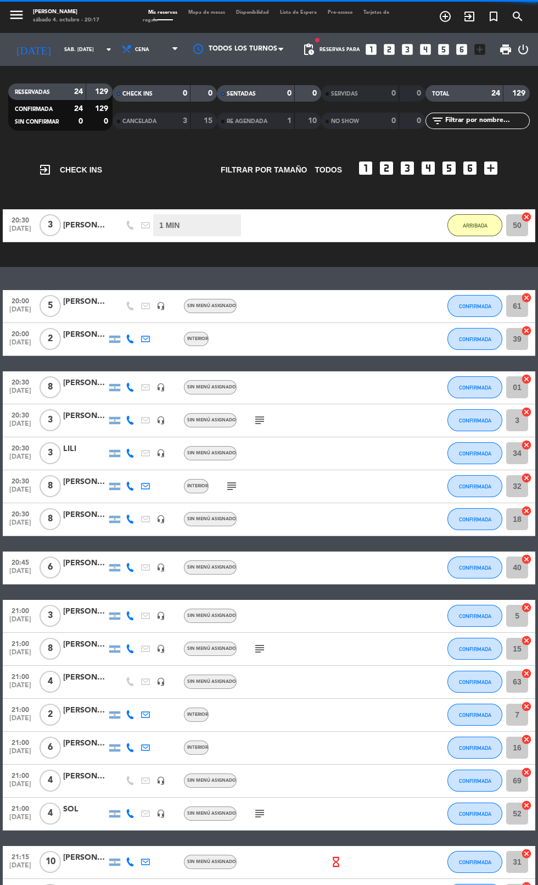
scroll to position [172, 0]
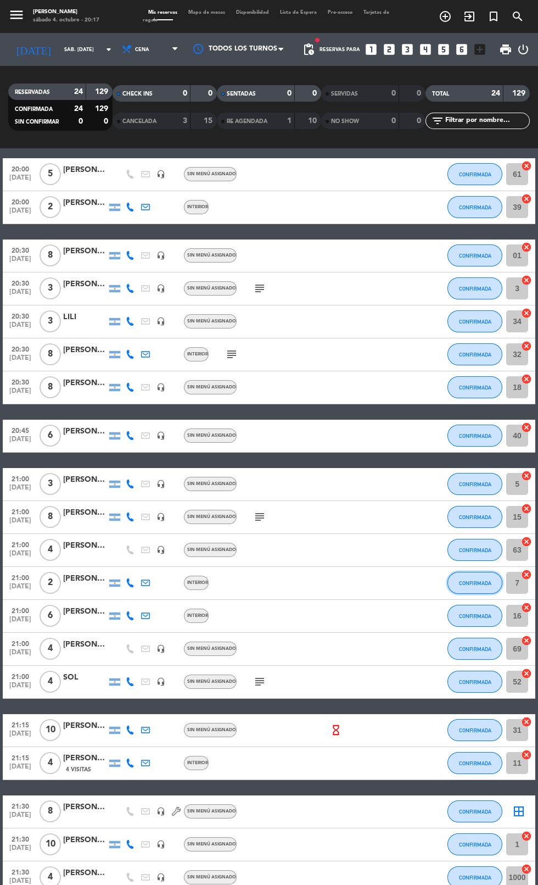
click at [482, 588] on button "CONFIRMADA" at bounding box center [475, 583] width 55 height 22
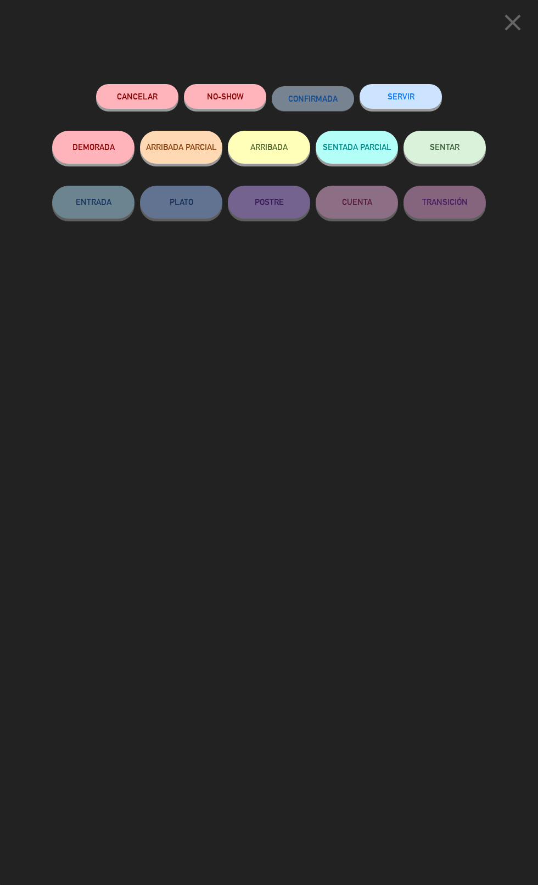
click at [144, 96] on button "Cancelar" at bounding box center [137, 96] width 82 height 25
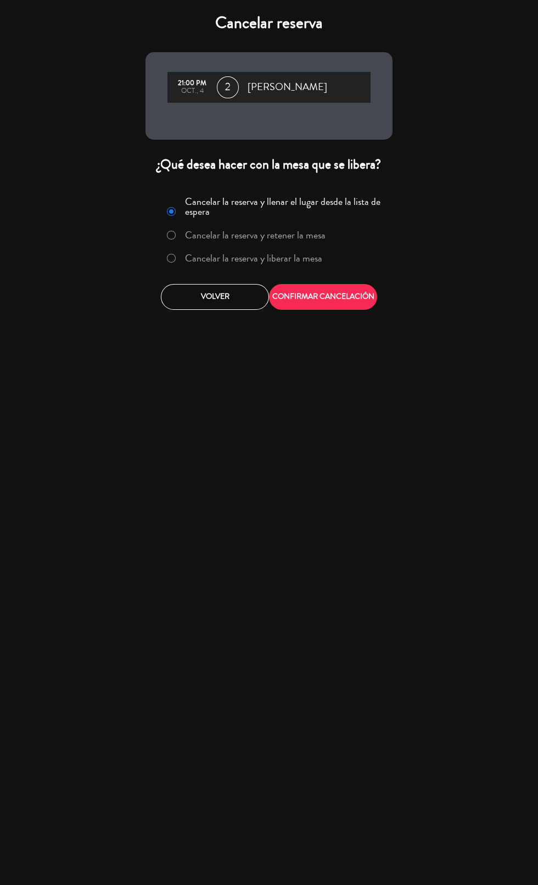
click at [255, 260] on label "Cancelar la reserva y liberar la mesa" at bounding box center [253, 258] width 137 height 10
click at [300, 261] on label "Cancelar la reserva y liberar la mesa" at bounding box center [253, 258] width 137 height 10
click at [333, 300] on button "CONFIRMAR CANCELACIÓN" at bounding box center [323, 297] width 108 height 26
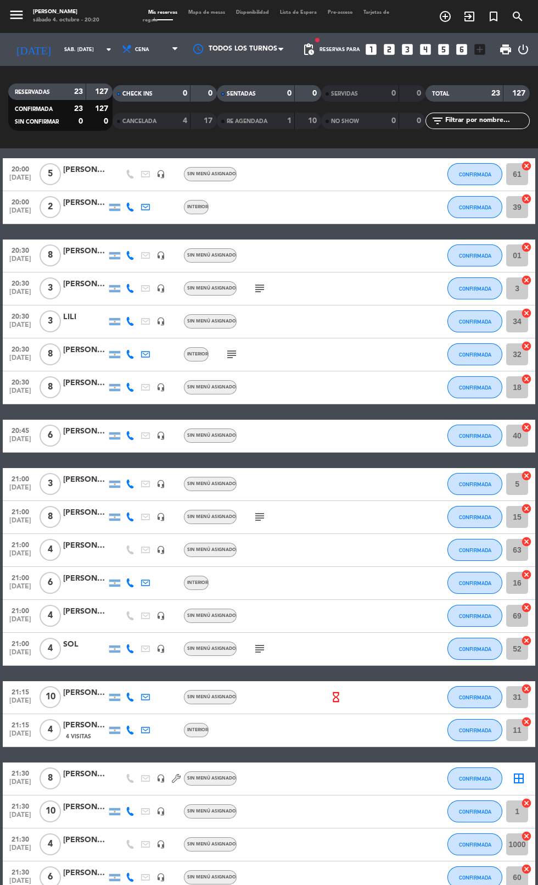
click at [259, 290] on icon "subject" at bounding box center [259, 288] width 13 height 13
click at [259, 288] on icon "subject" at bounding box center [259, 288] width 13 height 13
click at [353, 324] on div at bounding box center [344, 321] width 30 height 32
